Goal: Subscribe to service/newsletter

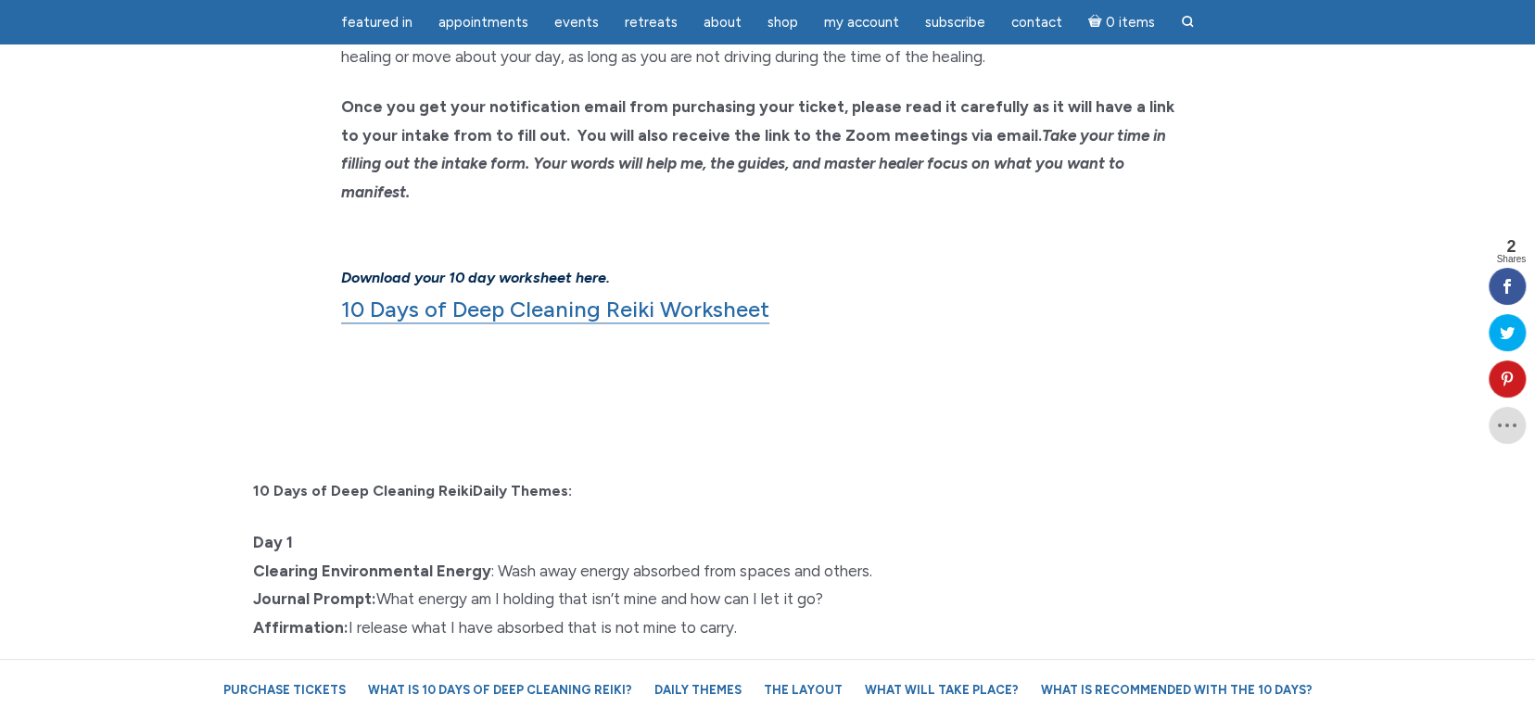
scroll to position [1483, 0]
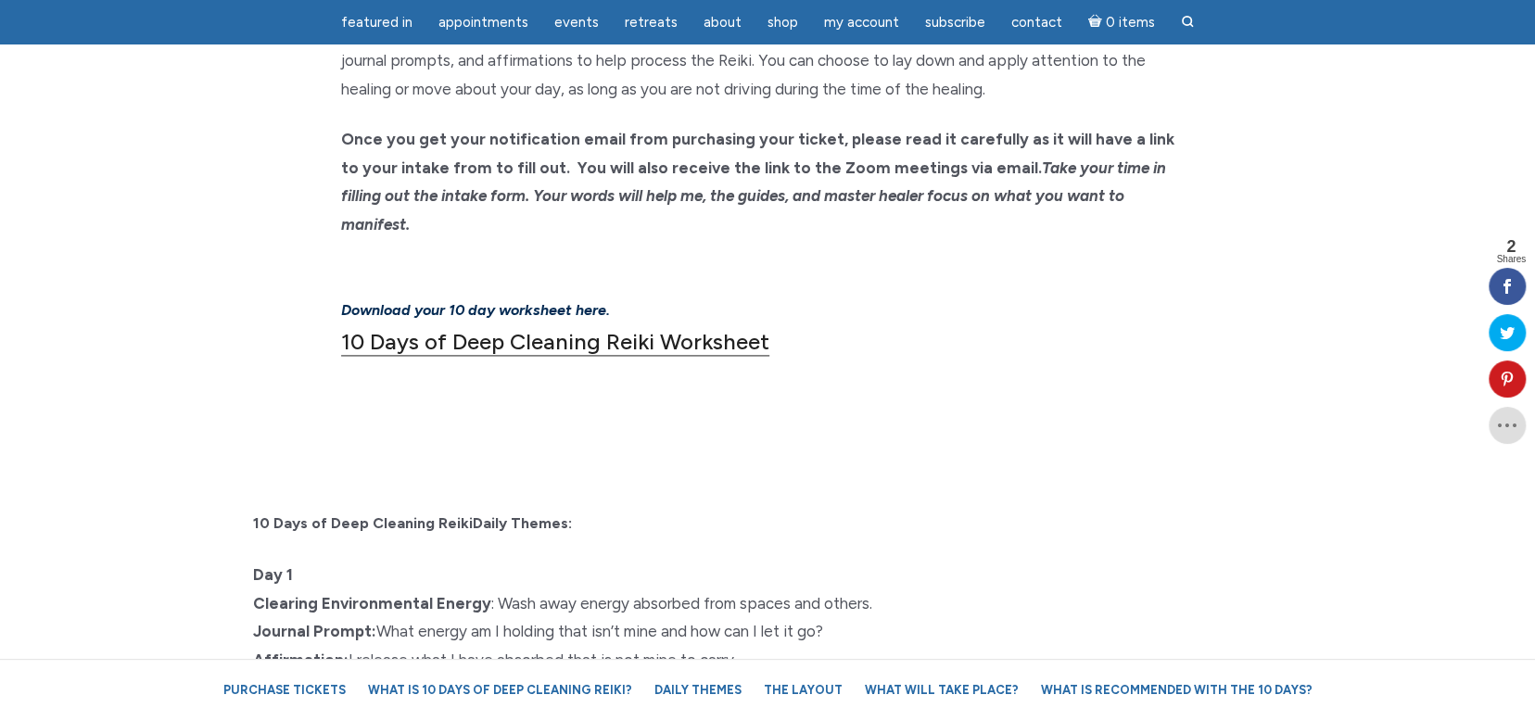
click at [490, 328] on link "10 Days of Deep Cleaning Reiki Worksheet" at bounding box center [555, 342] width 428 height 28
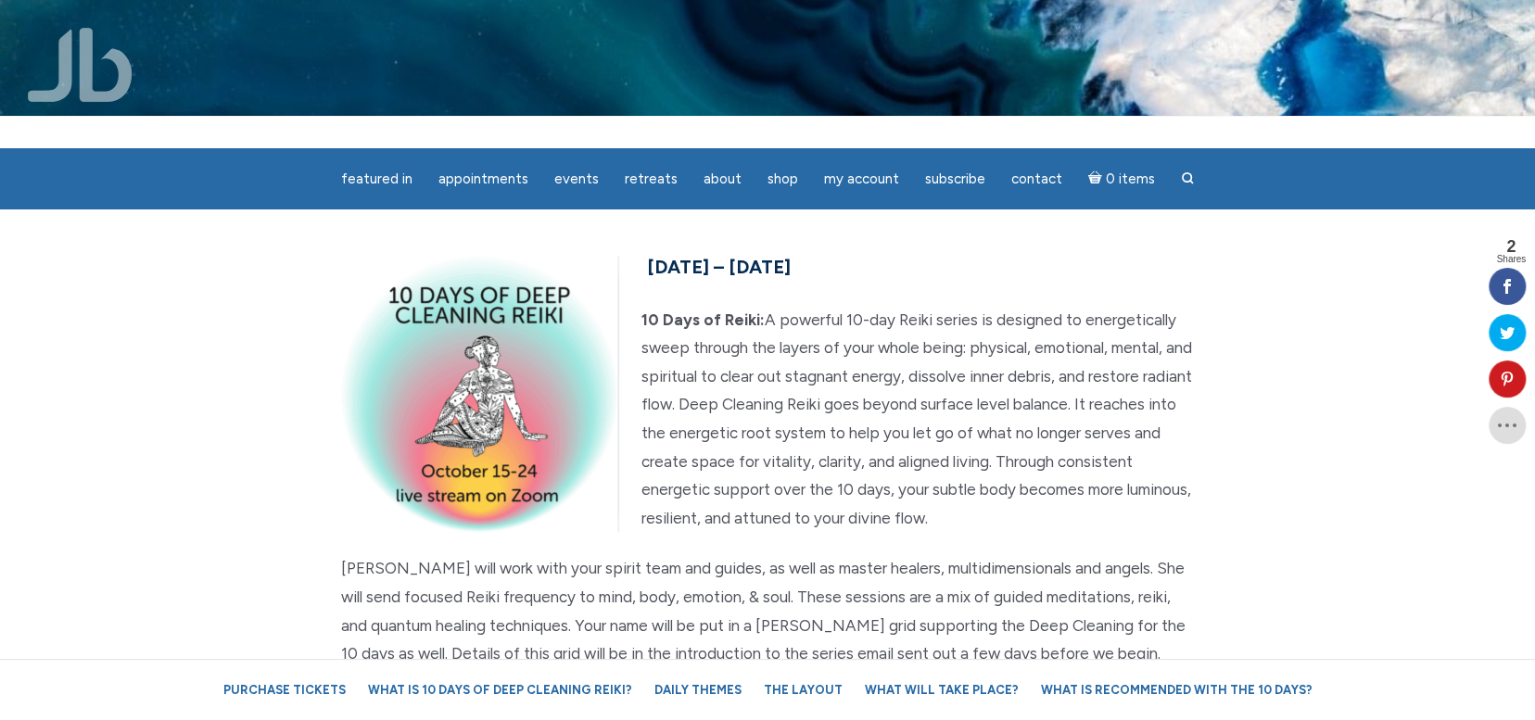
scroll to position [0, 0]
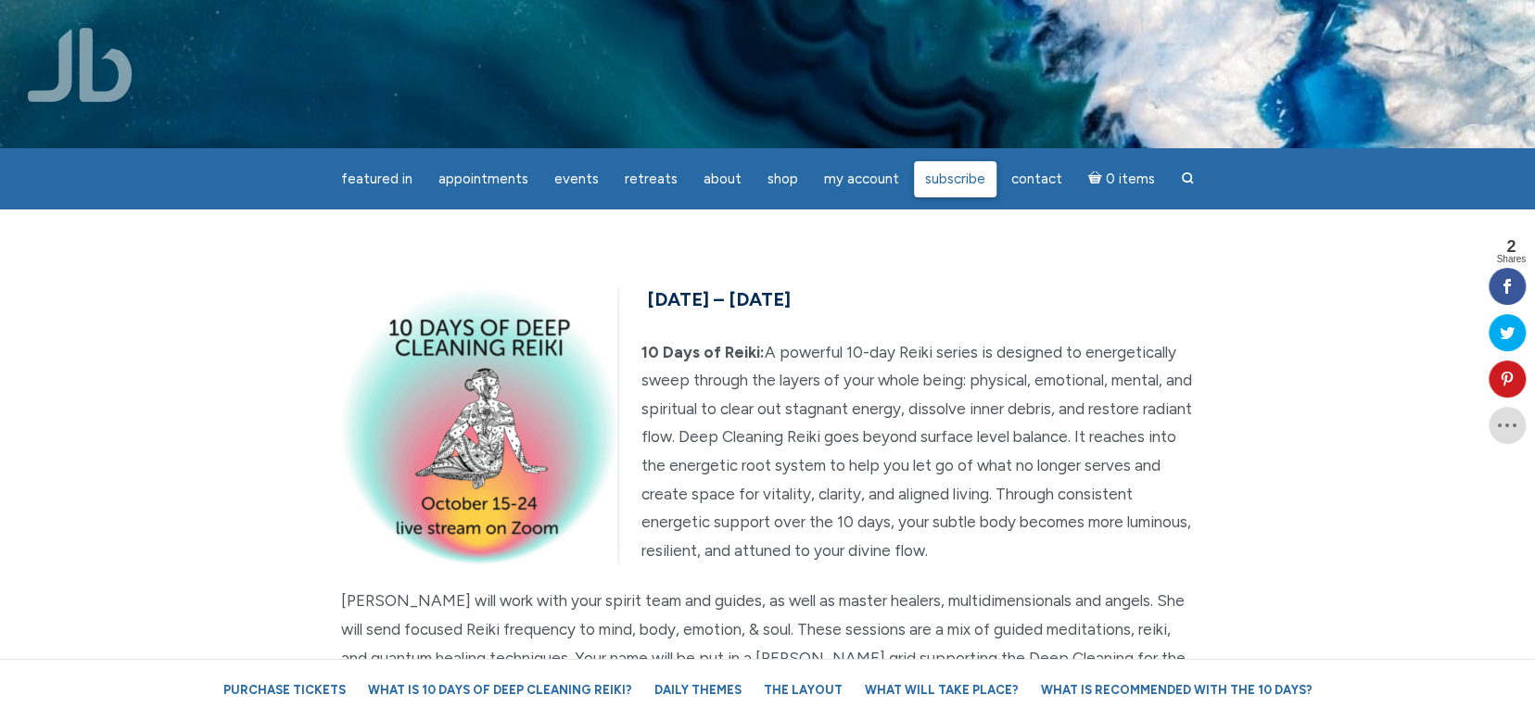
click at [953, 177] on span "Subscribe" at bounding box center [955, 179] width 60 height 17
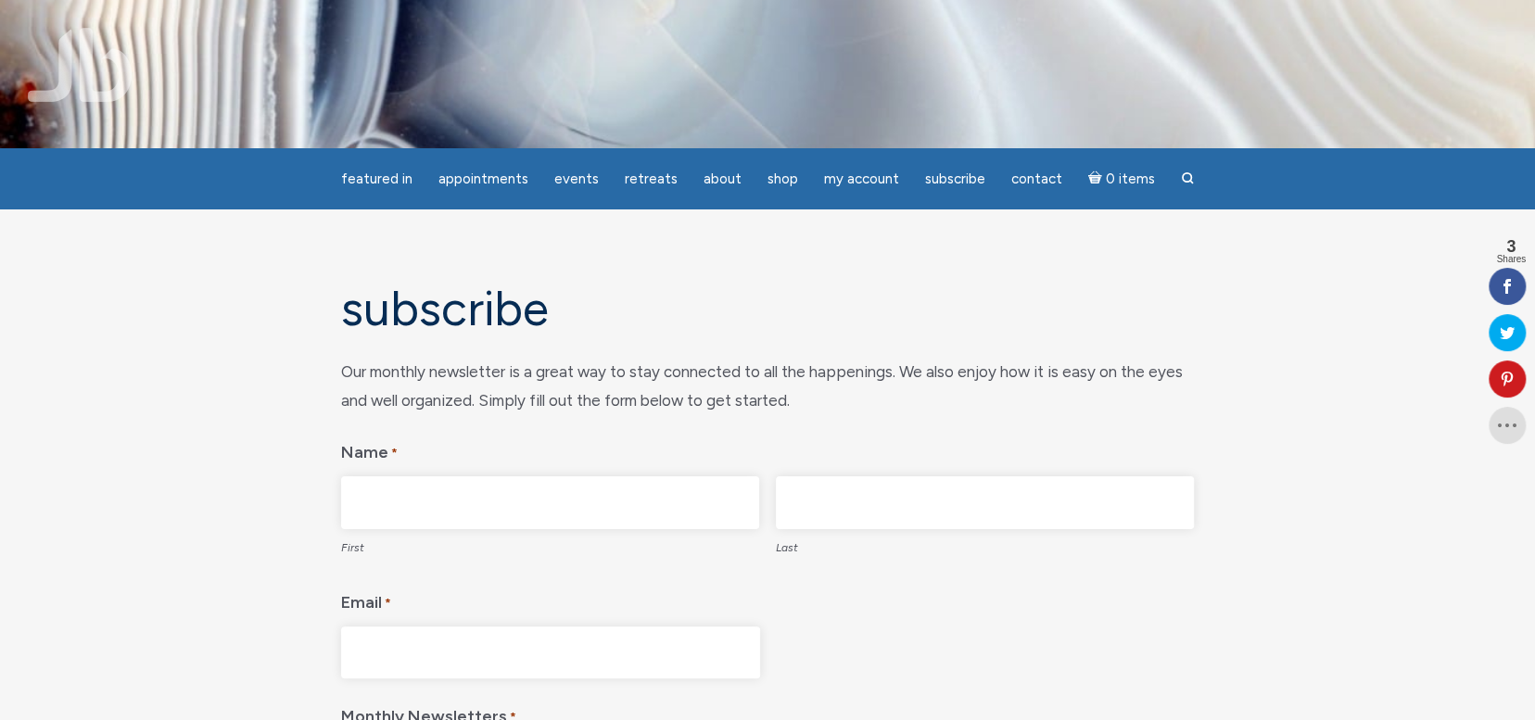
click at [693, 510] on input "First" at bounding box center [550, 502] width 418 height 53
type input "Angela"
type input "Vandeven Kilburn"
type input "angvandevenkilburn@gmail.com"
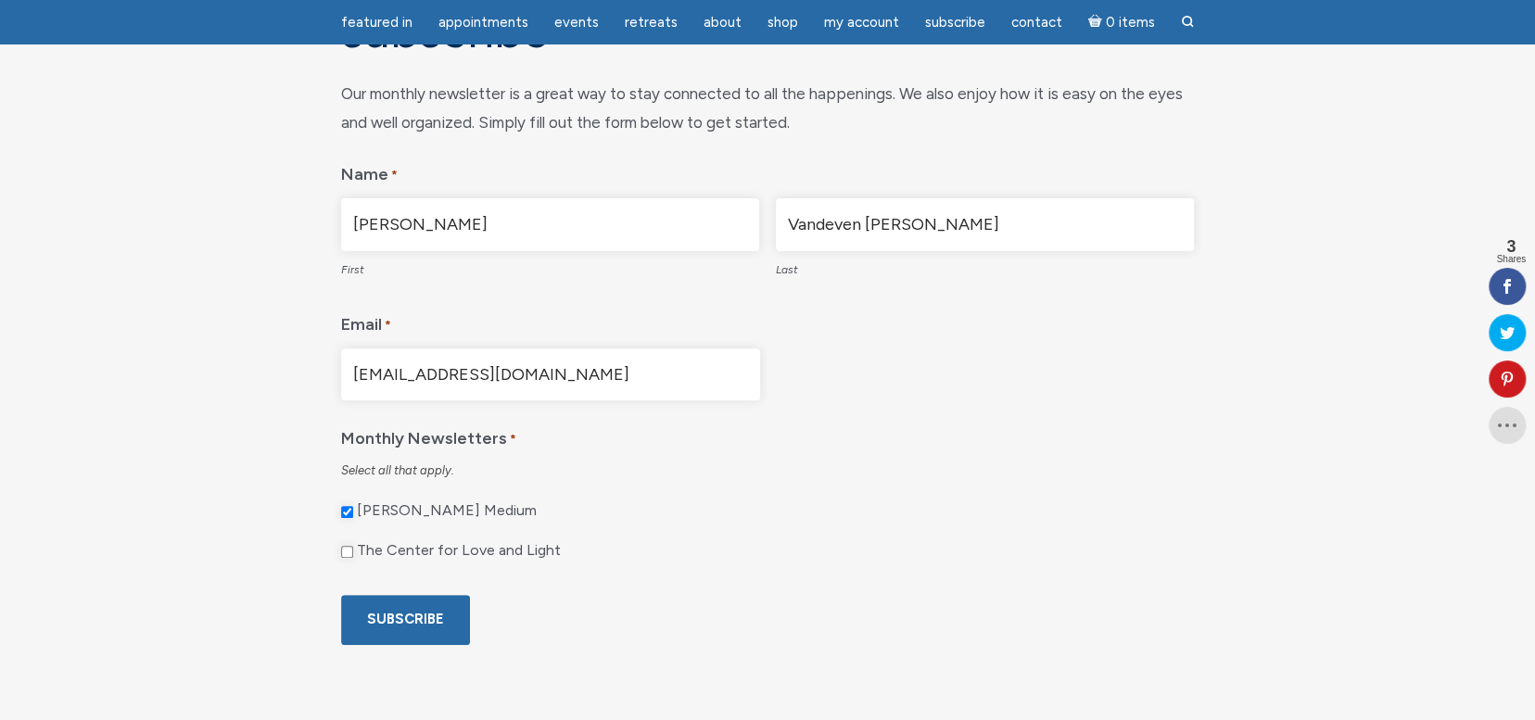
scroll to position [278, 0]
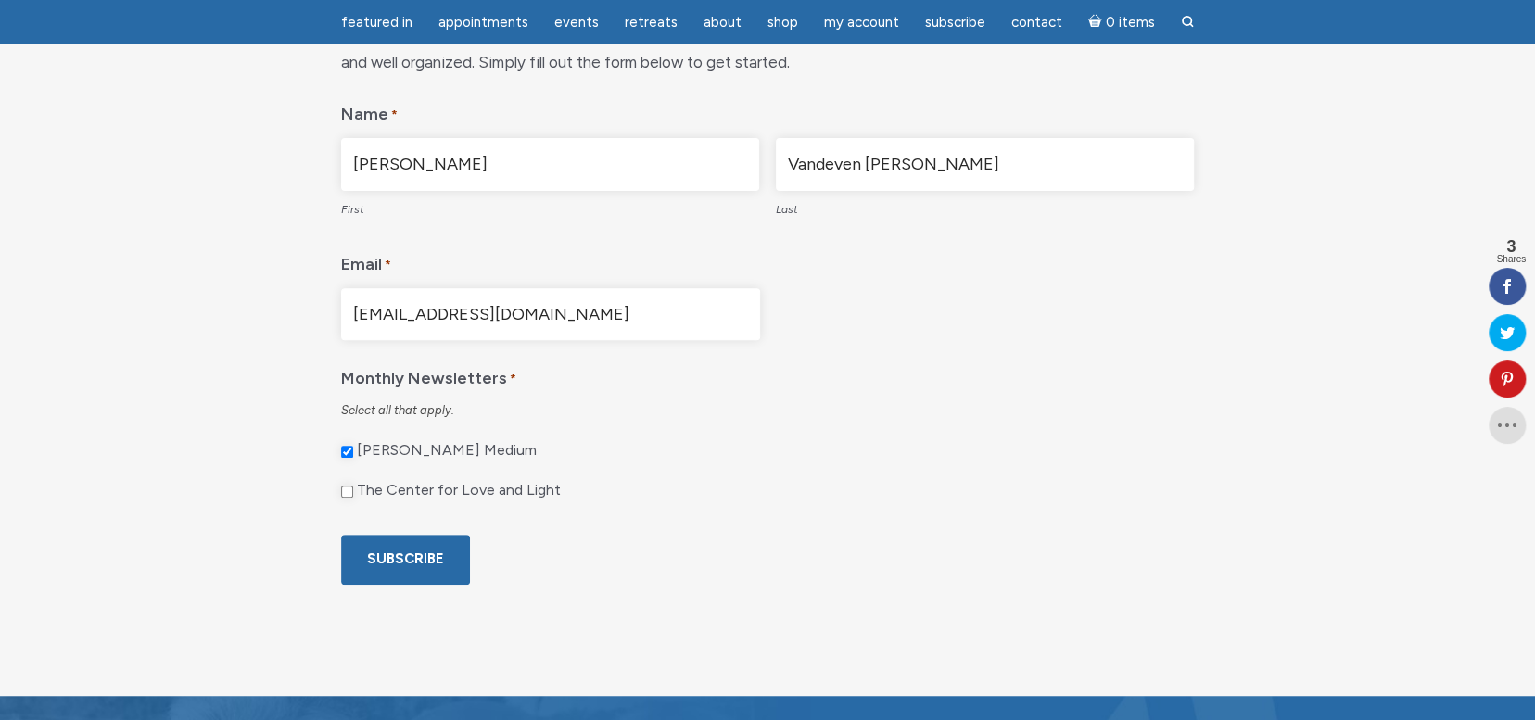
click at [349, 493] on input "The Center for Love and Light" at bounding box center [347, 492] width 12 height 12
checkbox input "true"
click at [389, 563] on input "Subscribe" at bounding box center [405, 559] width 129 height 49
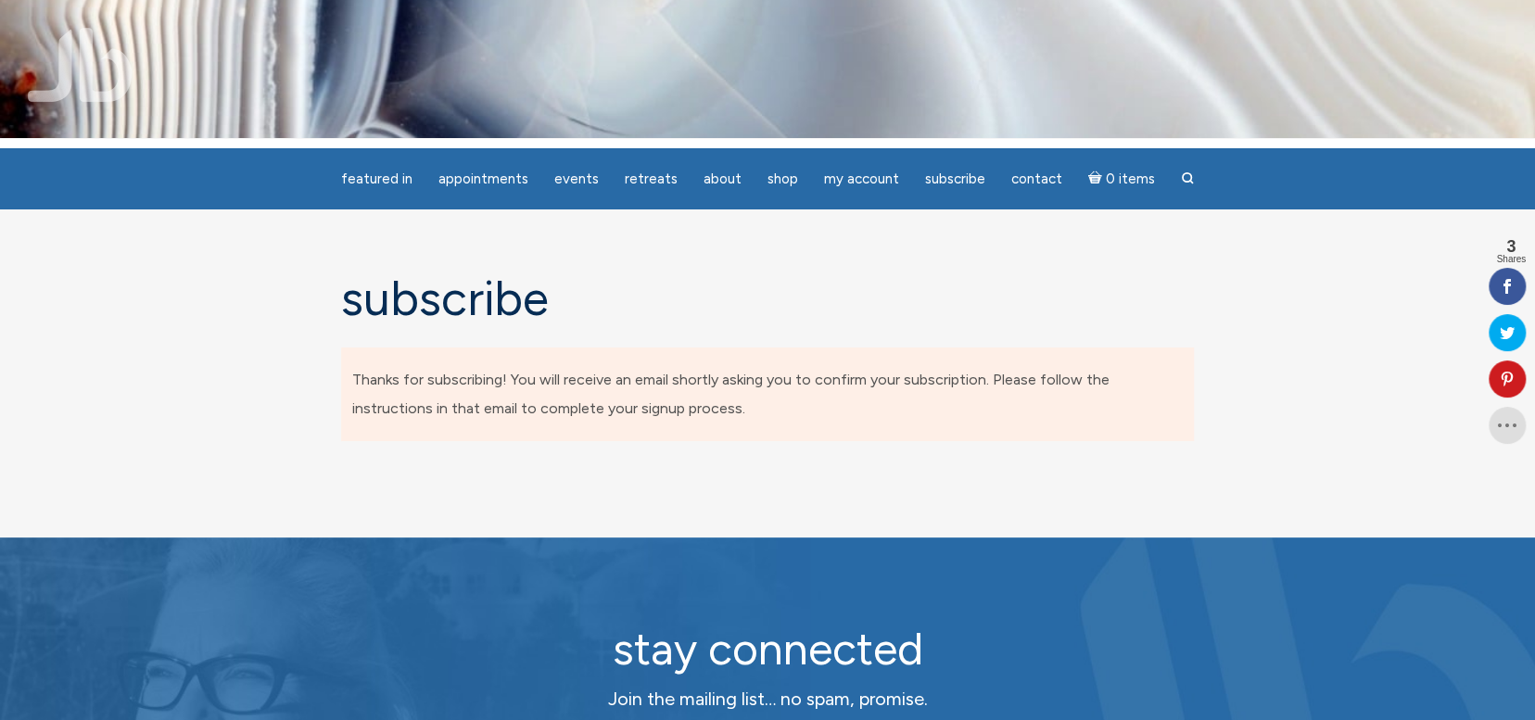
scroll to position [0, 0]
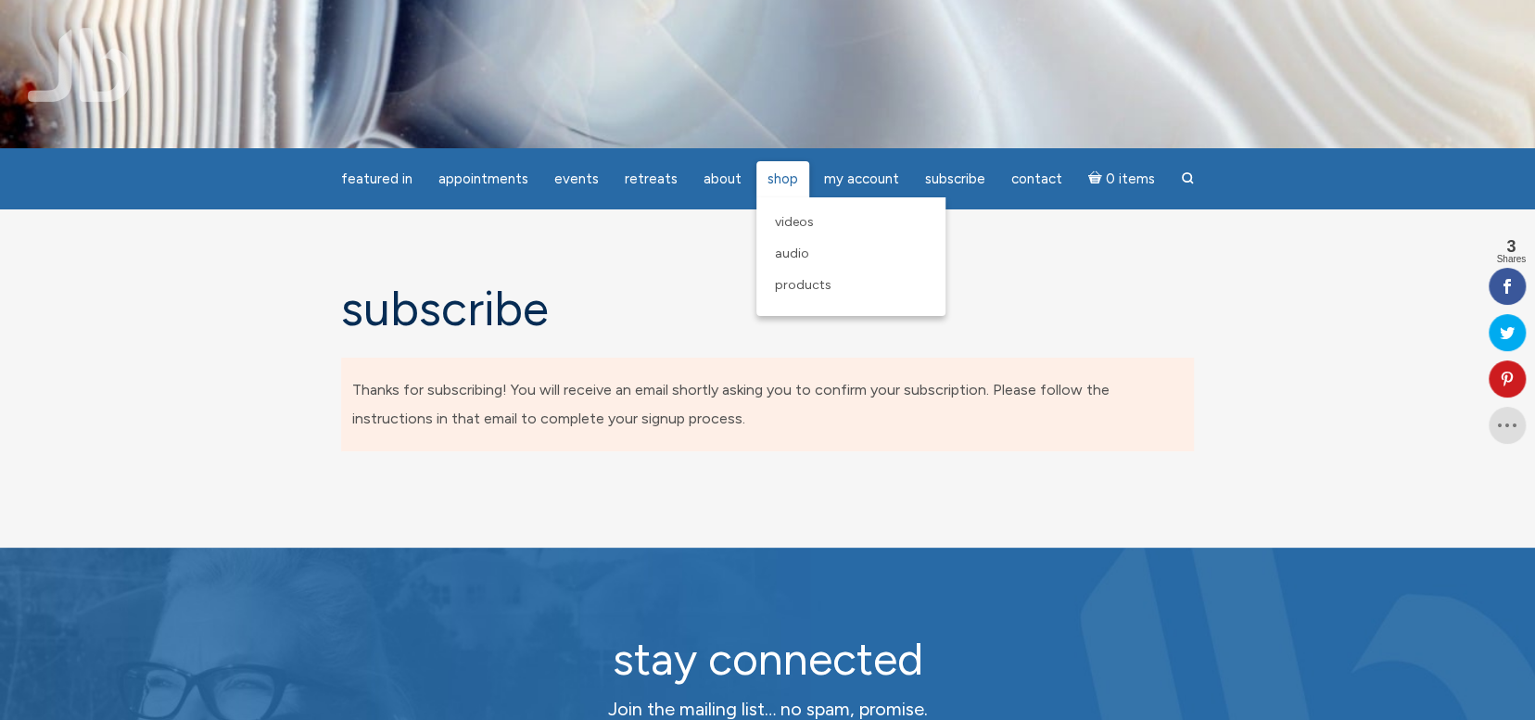
click at [770, 180] on span "Shop" at bounding box center [782, 179] width 31 height 17
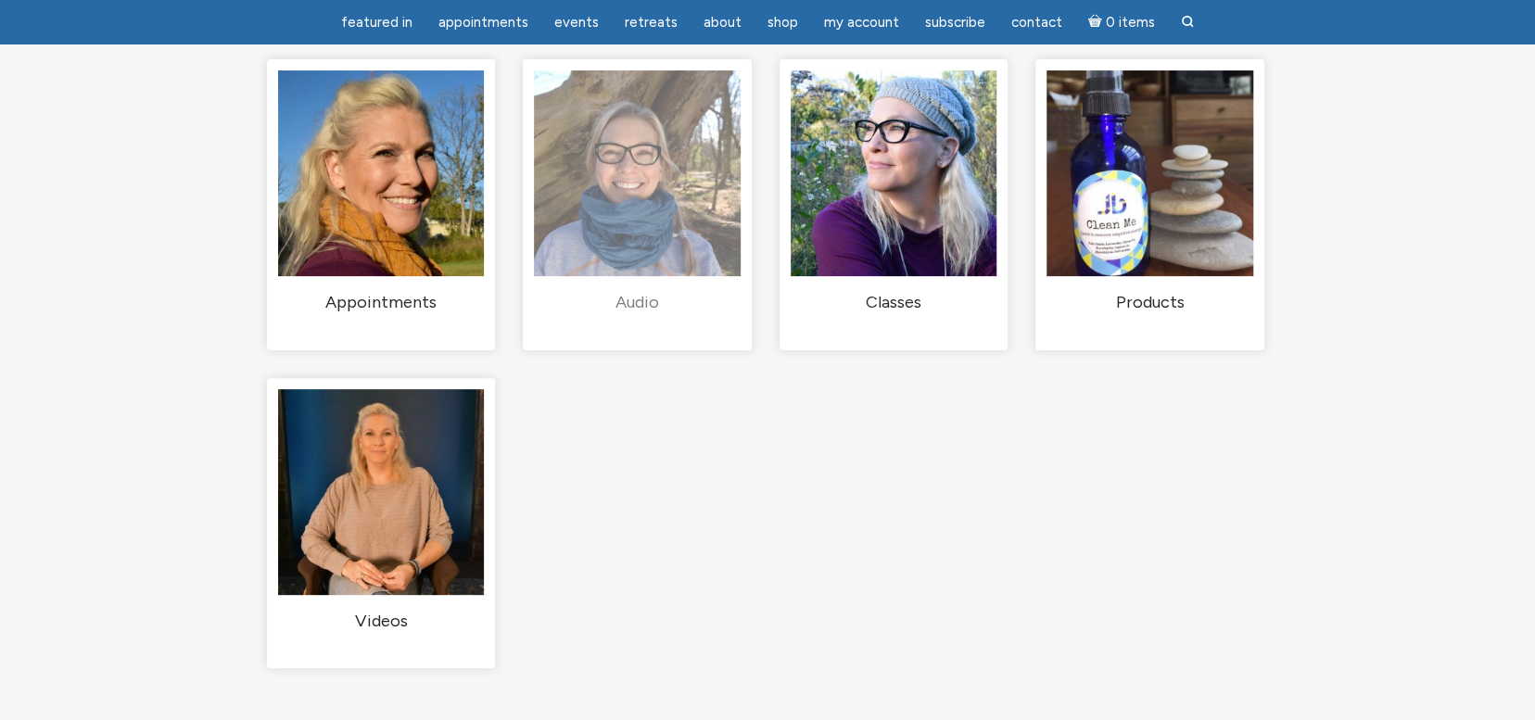
scroll to position [185, 0]
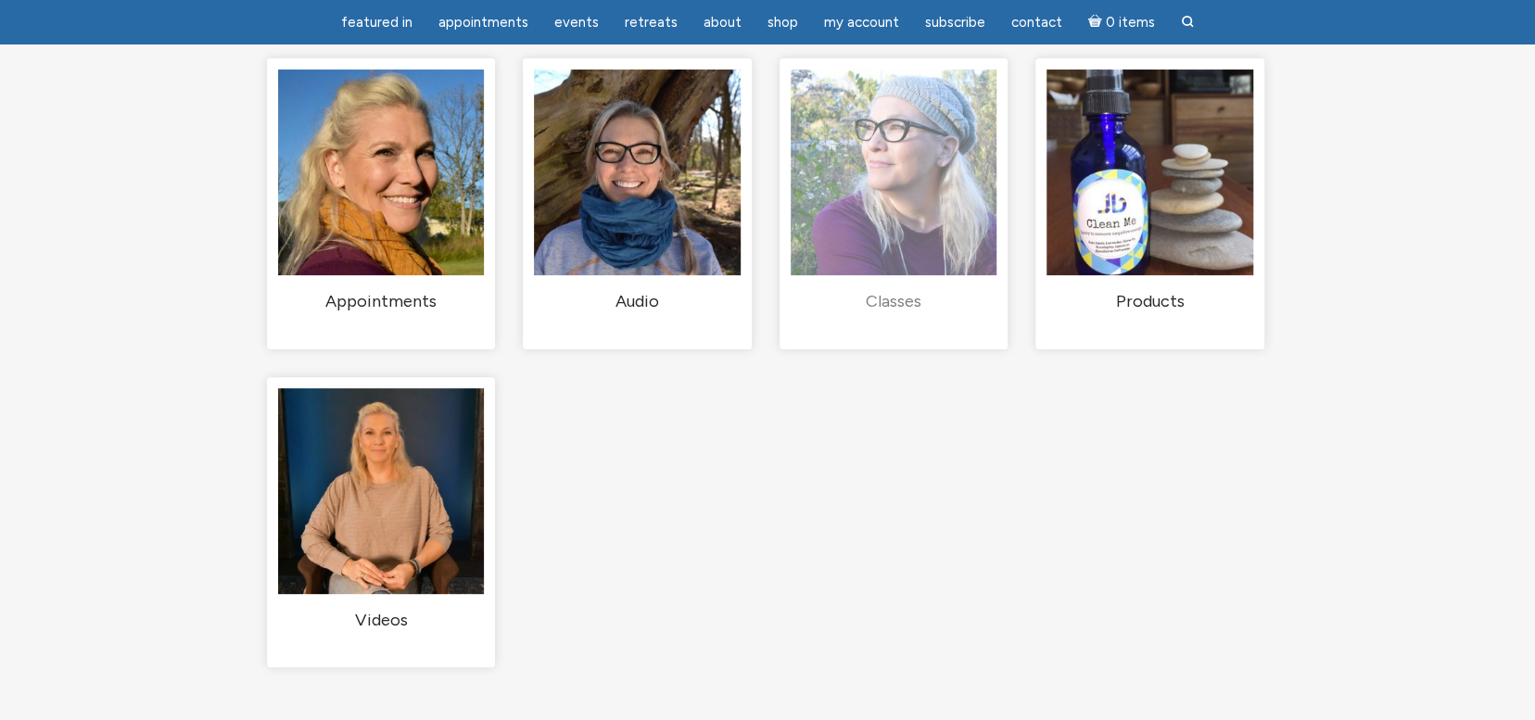
click at [896, 313] on h2 "Classes (1)" at bounding box center [894, 302] width 206 height 22
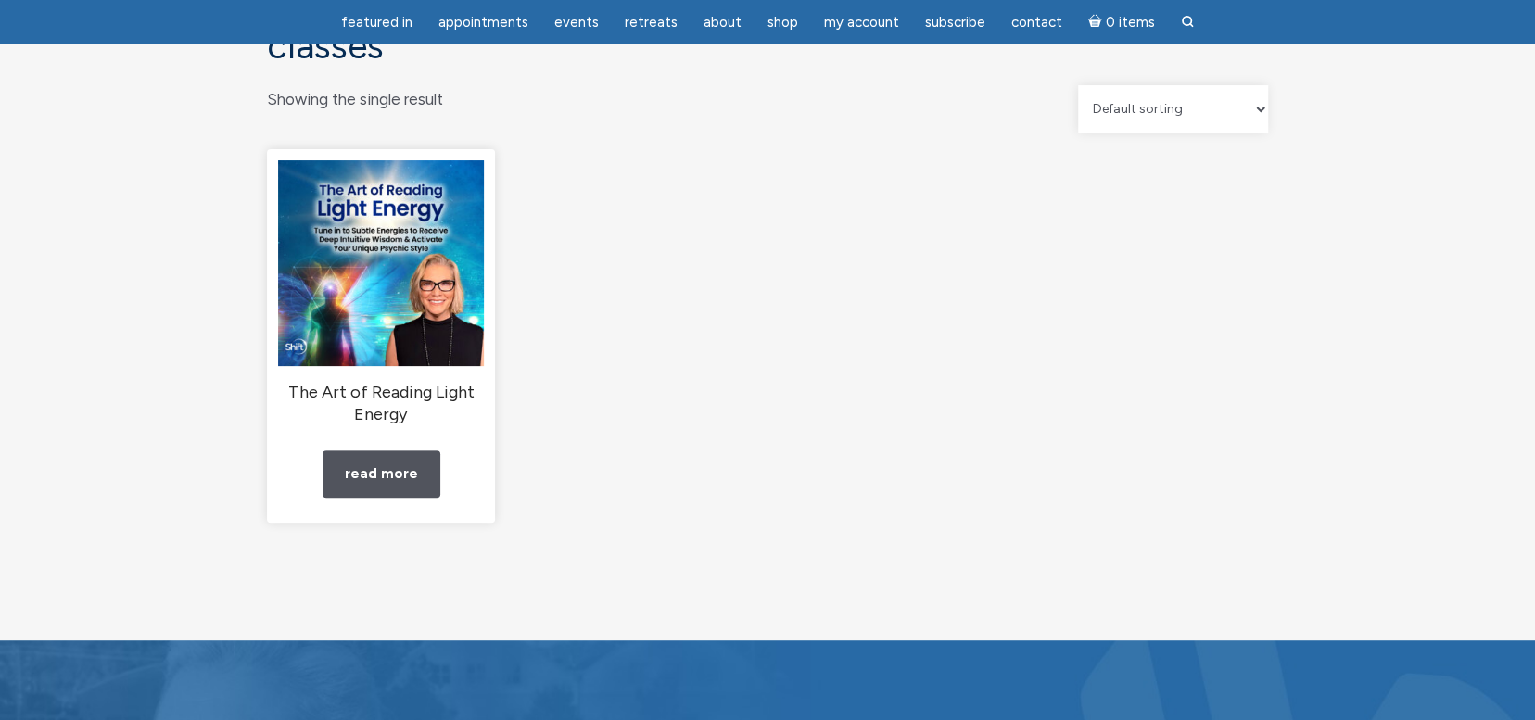
scroll to position [185, 0]
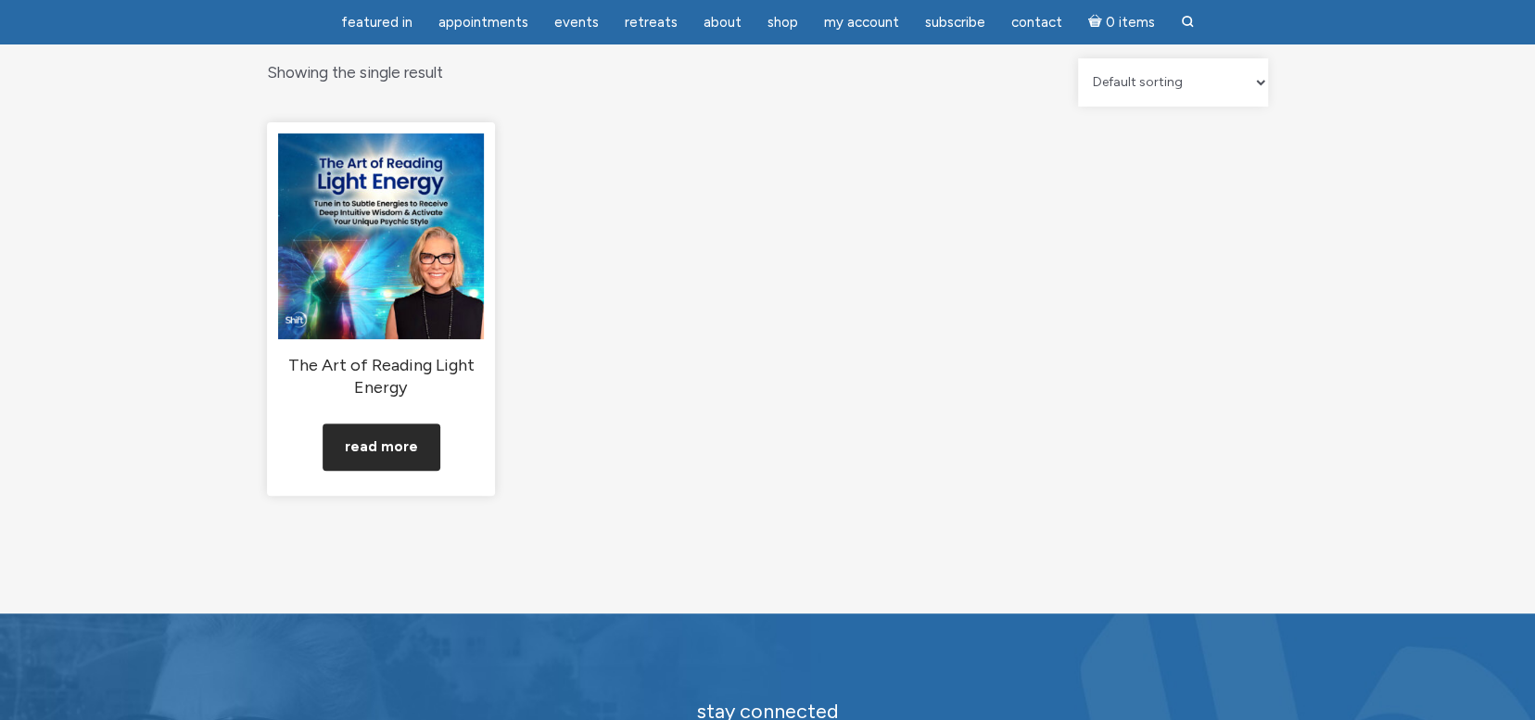
click at [368, 471] on link "Read more" at bounding box center [382, 447] width 118 height 47
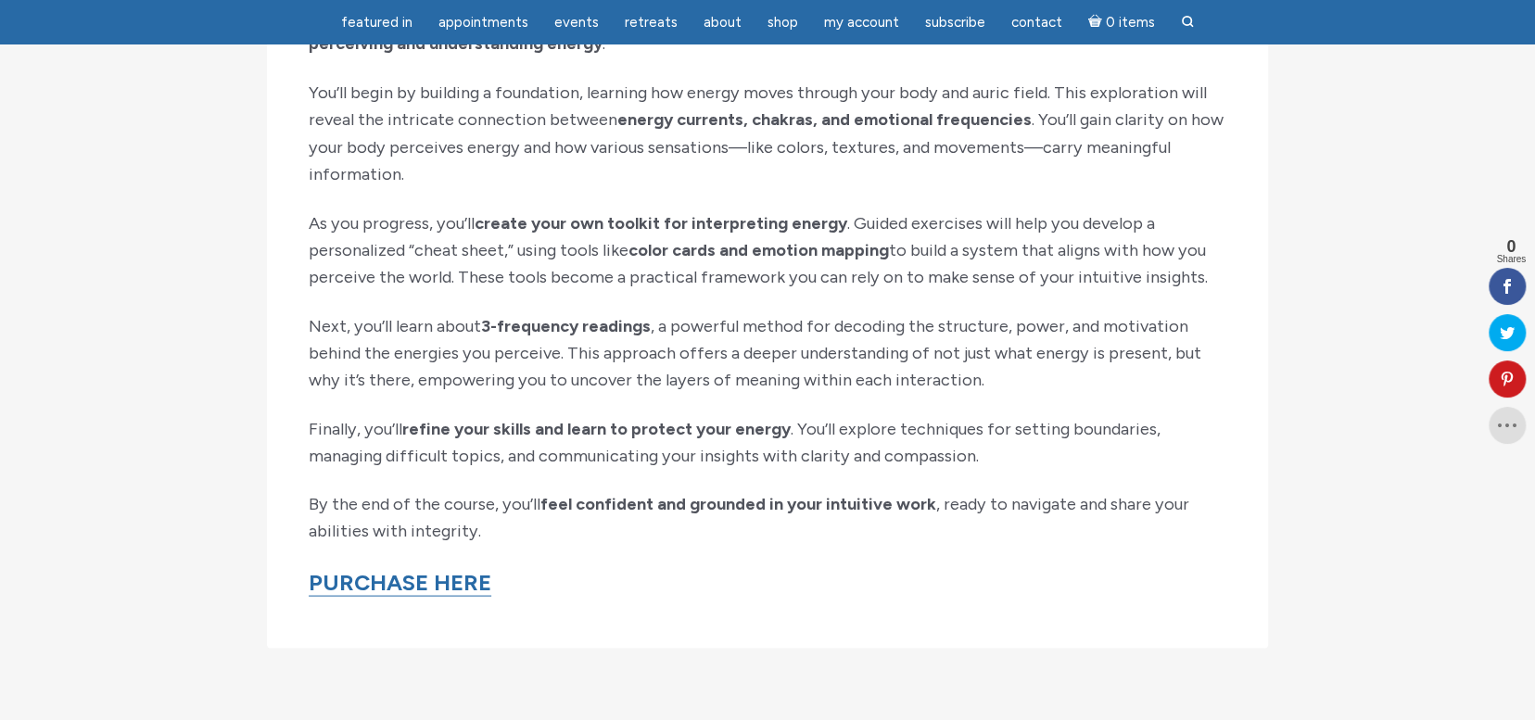
scroll to position [2132, 0]
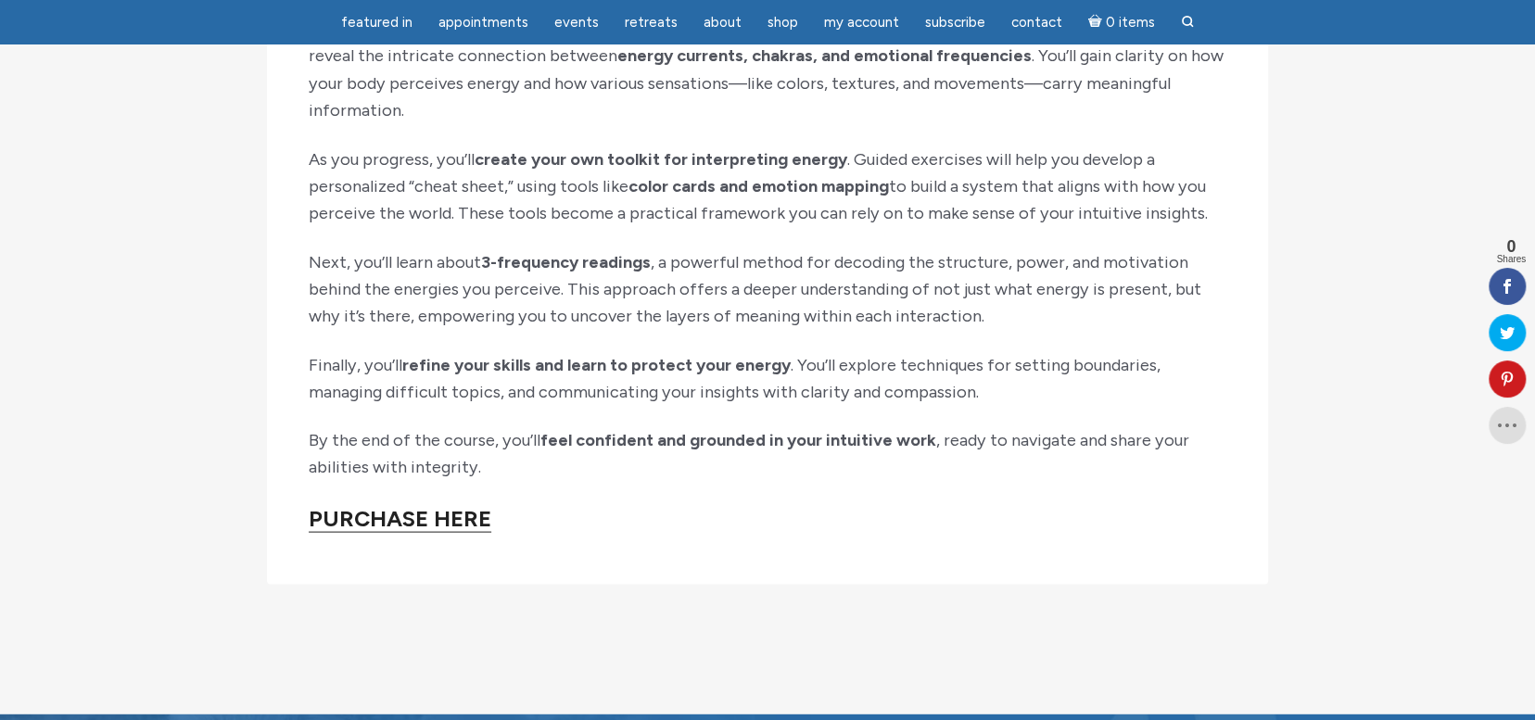
click at [330, 532] on link "PURCHASE HERE" at bounding box center [400, 518] width 183 height 28
